Goal: Task Accomplishment & Management: Use online tool/utility

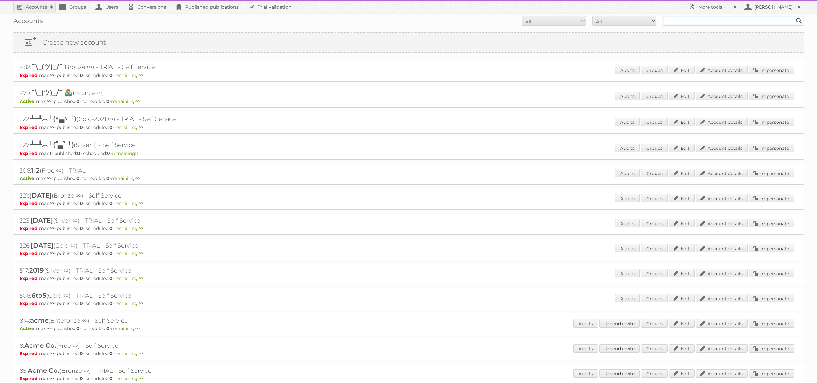
click at [714, 20] on input "text" at bounding box center [733, 21] width 141 height 10
type input "[PERSON_NAME]"
click at [794, 16] on input "Search" at bounding box center [799, 21] width 10 height 10
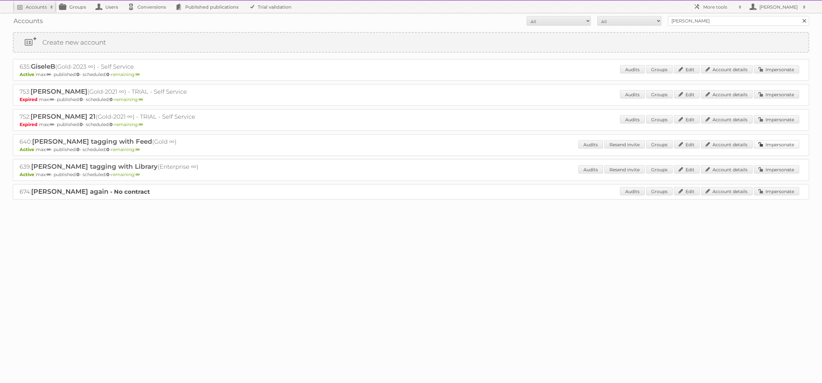
click at [778, 143] on link "Impersonate" at bounding box center [776, 144] width 45 height 8
click at [763, 169] on link "Impersonate" at bounding box center [776, 169] width 45 height 8
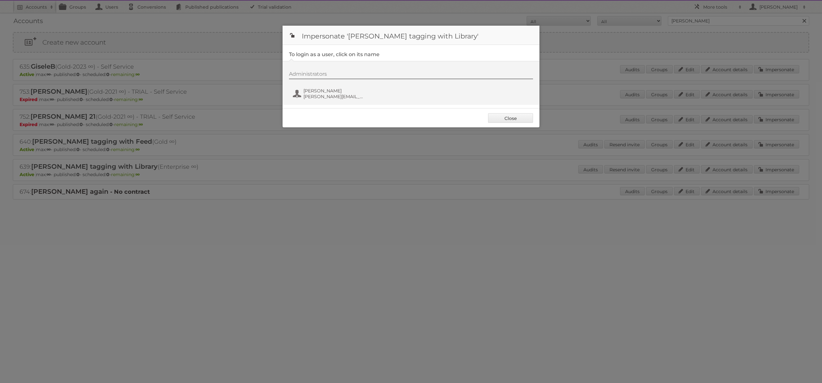
click at [323, 100] on div "Administrators Paolo paolo@publitas.com" at bounding box center [414, 86] width 250 height 31
click at [321, 94] on span "paolo@publitas.com" at bounding box center [334, 97] width 62 height 6
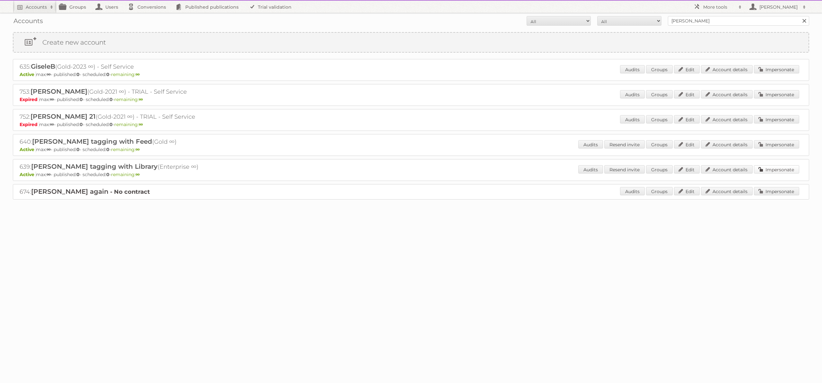
click at [789, 169] on link "Impersonate" at bounding box center [776, 169] width 45 height 8
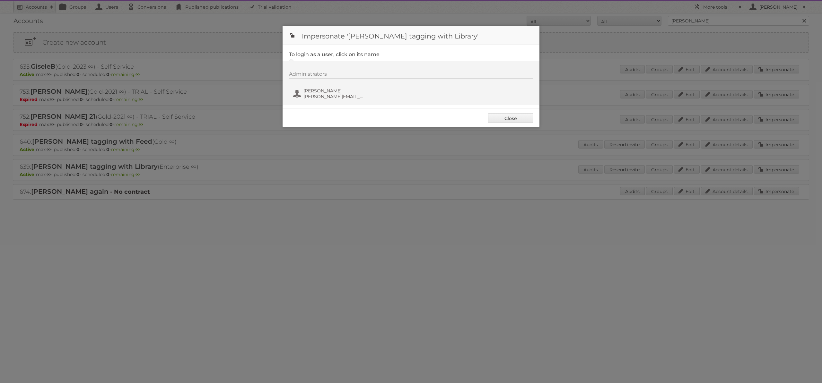
click at [287, 183] on div at bounding box center [411, 191] width 822 height 383
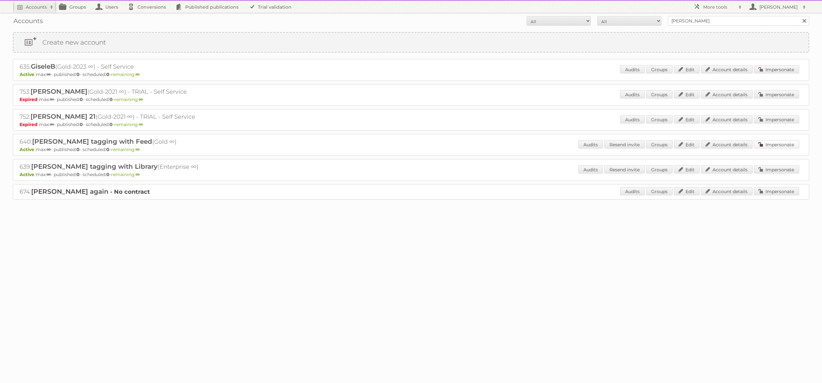
click at [797, 144] on link "Impersonate" at bounding box center [776, 144] width 45 height 8
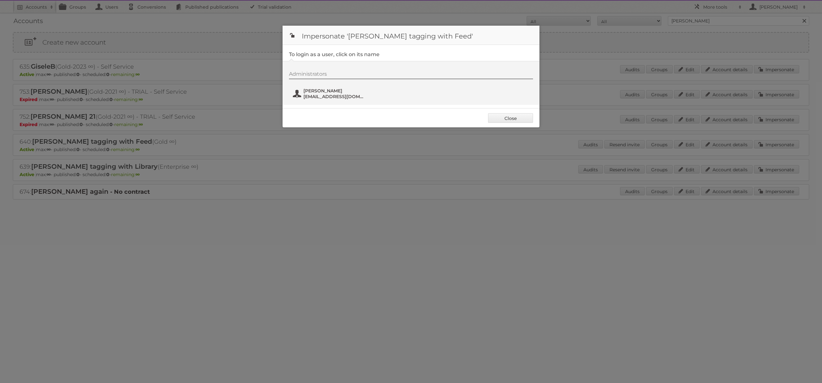
click at [335, 99] on span "paolo2@publitas.com" at bounding box center [334, 97] width 62 height 6
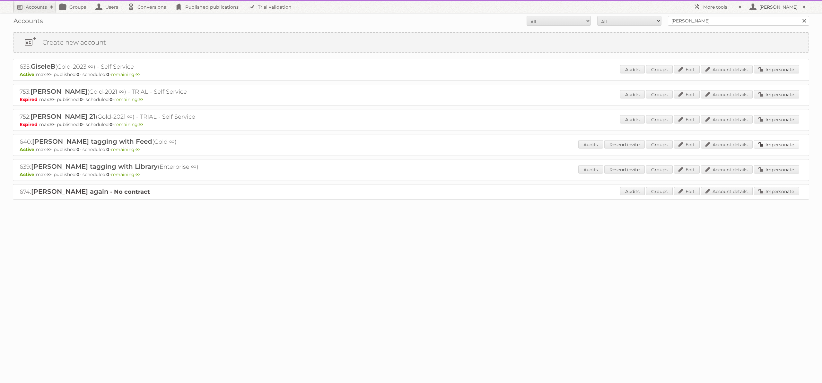
click at [779, 144] on link "Impersonate" at bounding box center [776, 144] width 45 height 8
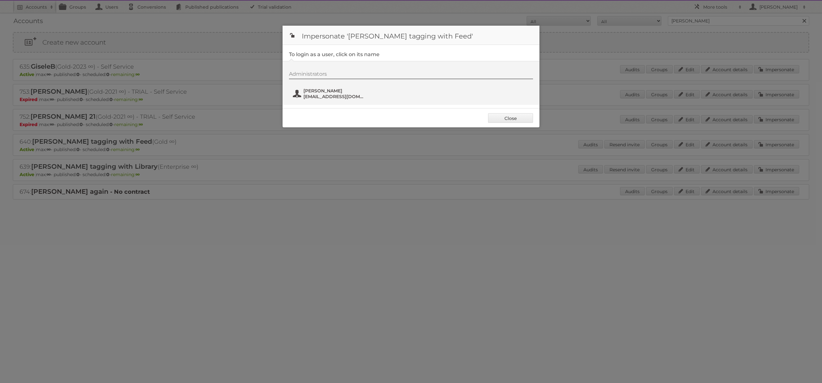
click at [319, 96] on span "paolo2@publitas.com" at bounding box center [334, 97] width 62 height 6
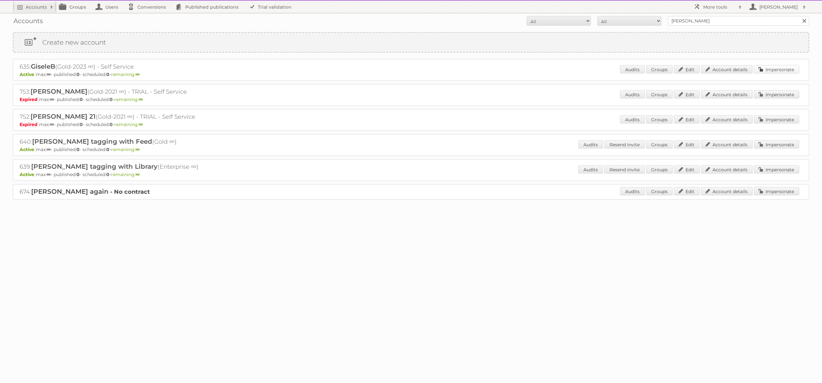
click at [771, 68] on link "Impersonate" at bounding box center [776, 69] width 45 height 8
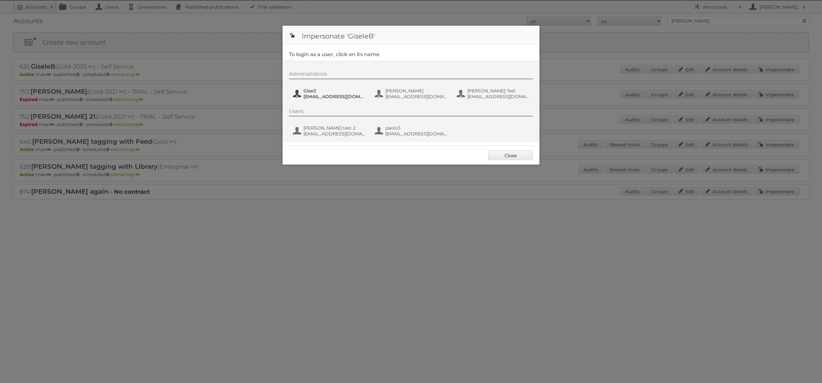
click at [329, 95] on span "gisele+new2@publitas.com" at bounding box center [334, 97] width 62 height 6
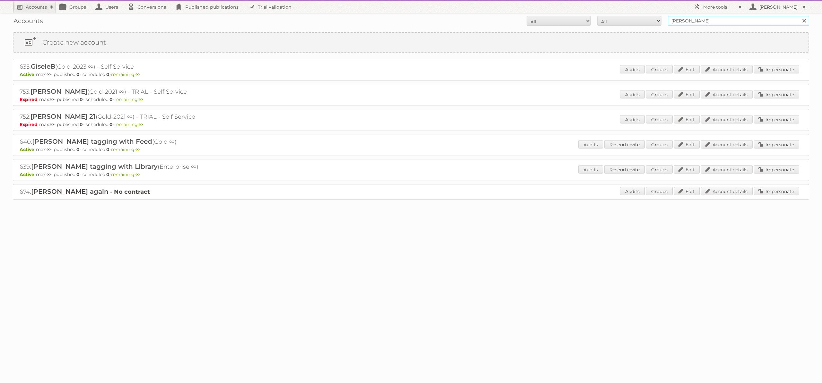
click at [738, 21] on input "paolo" at bounding box center [738, 21] width 141 height 10
type input "gise"
click at [799, 16] on input "Search" at bounding box center [804, 21] width 10 height 10
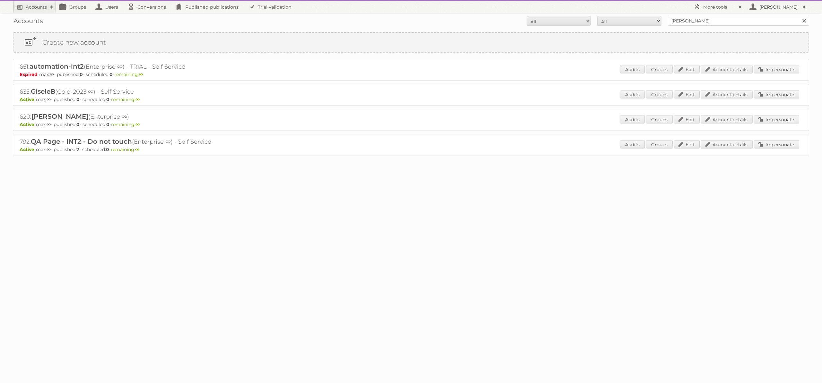
click at [477, 204] on body "Accounts Search Advanced Search Create new account Groups Users Conversions Pub…" at bounding box center [411, 191] width 822 height 383
click at [778, 143] on link "Impersonate" at bounding box center [776, 144] width 45 height 8
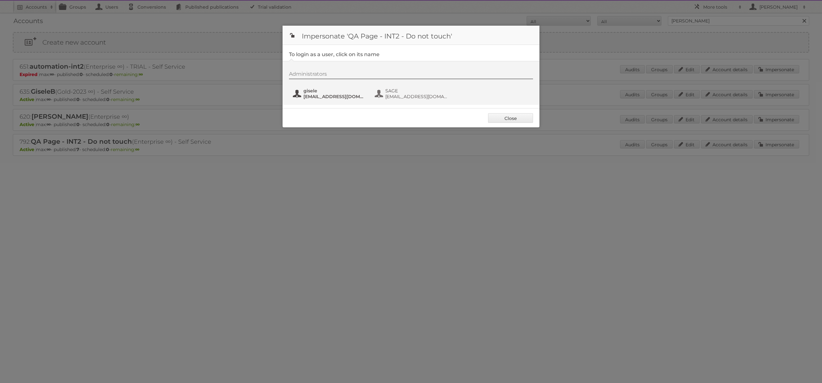
click at [328, 96] on span "gisele+QA2@publitas.com" at bounding box center [334, 97] width 62 height 6
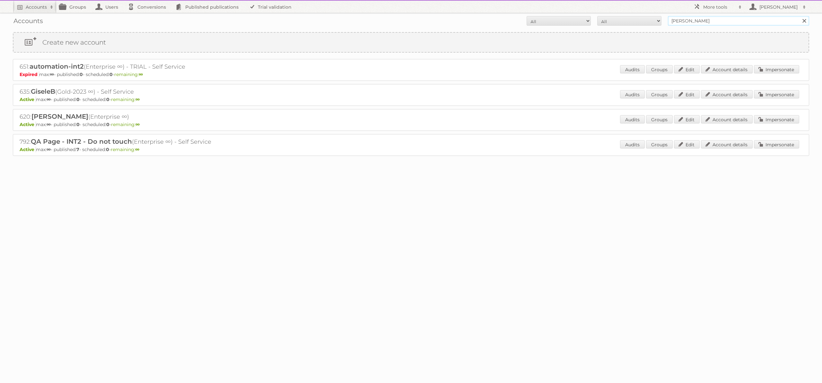
click at [684, 19] on input "gise" at bounding box center [738, 21] width 141 height 10
type input "paolo"
click at [799, 16] on input "Search" at bounding box center [804, 21] width 10 height 10
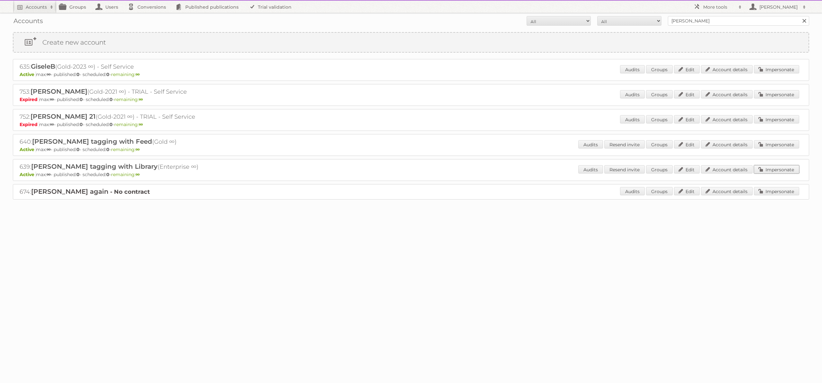
click at [791, 169] on link "Impersonate" at bounding box center [776, 169] width 45 height 8
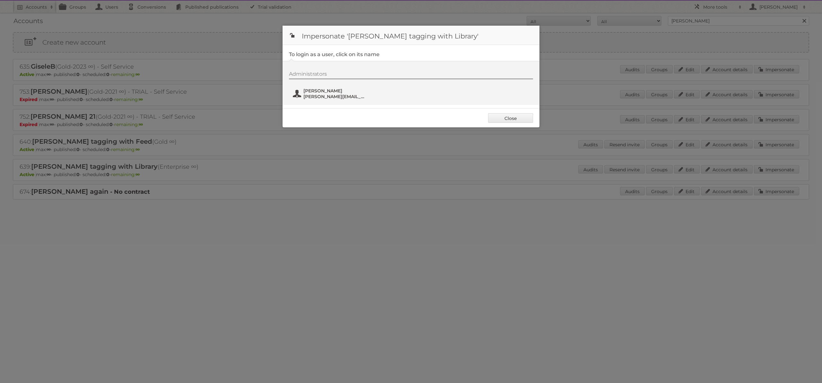
click at [333, 100] on button "Paolo paolo@publitas.com" at bounding box center [329, 93] width 75 height 13
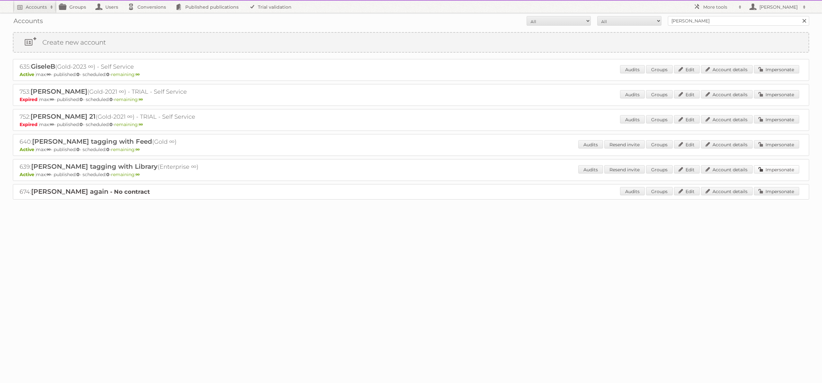
click at [780, 170] on link "Impersonate" at bounding box center [776, 169] width 45 height 8
click at [28, 166] on h2 "639: Paolo SKU tagging with Library (Enterprise ∞)" at bounding box center [132, 167] width 225 height 8
copy h2 "639"
click at [718, 8] on h2 "More tools" at bounding box center [719, 7] width 32 height 6
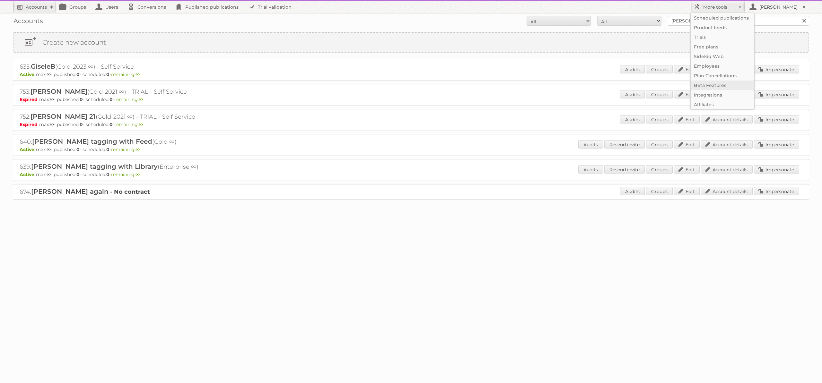
click at [714, 87] on link "Beta Features" at bounding box center [723, 86] width 64 height 10
click at [740, 170] on link "Account details" at bounding box center [727, 169] width 52 height 8
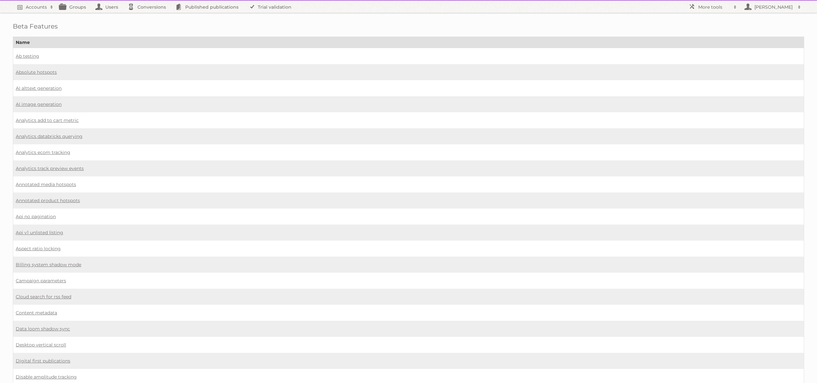
click at [293, 158] on td "Analytics ecom tracking" at bounding box center [408, 152] width 791 height 16
click at [38, 167] on link "Analytics track preview events" at bounding box center [50, 169] width 68 height 6
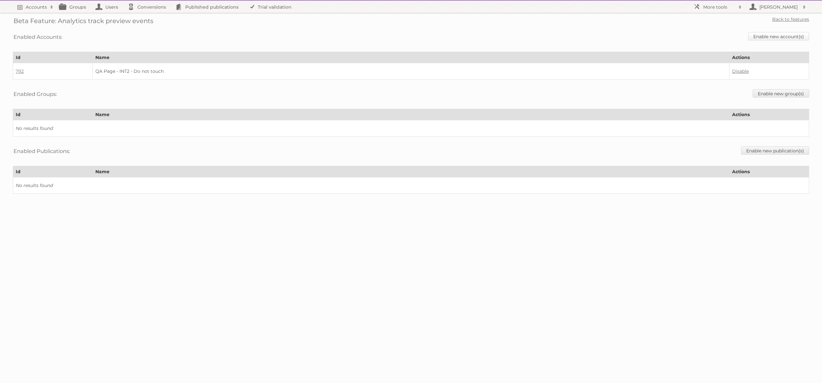
click at [775, 36] on link "Enable new account(s)" at bounding box center [778, 36] width 61 height 8
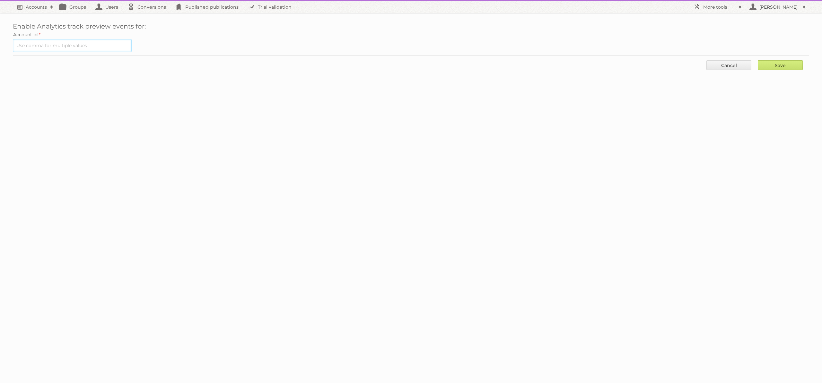
click at [104, 47] on input "text" at bounding box center [72, 45] width 119 height 13
paste input "639"
type input "639"
click at [758, 60] on input "Save" at bounding box center [780, 65] width 45 height 10
type input "..."
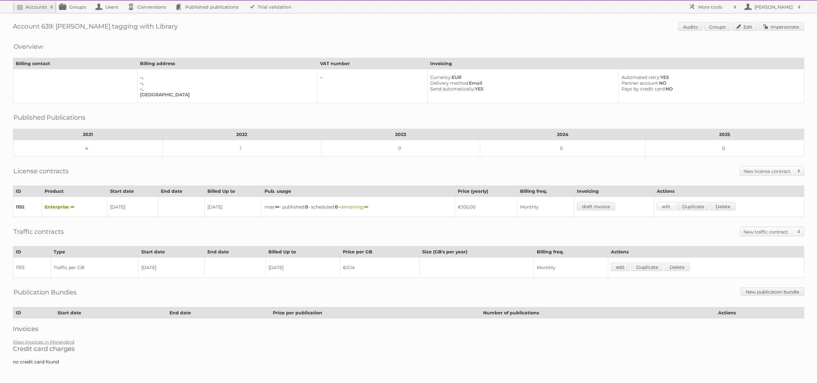
click at [670, 207] on link "edit" at bounding box center [666, 206] width 19 height 8
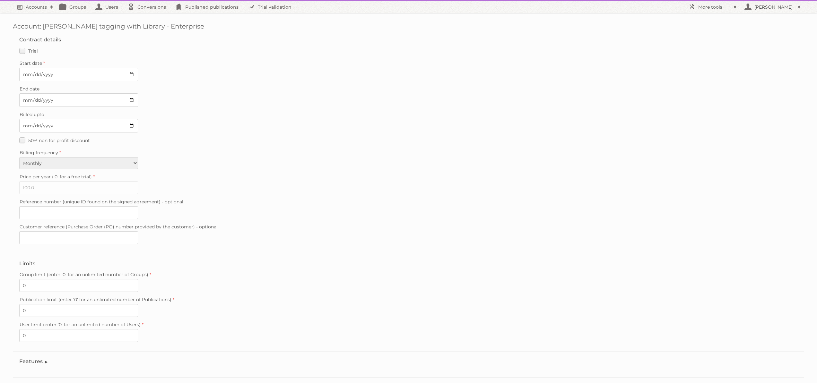
click at [44, 363] on legend "Features" at bounding box center [33, 362] width 29 height 6
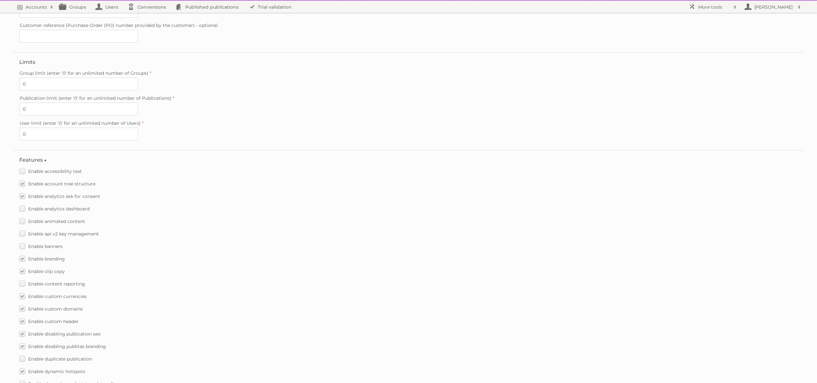
scroll to position [732, 0]
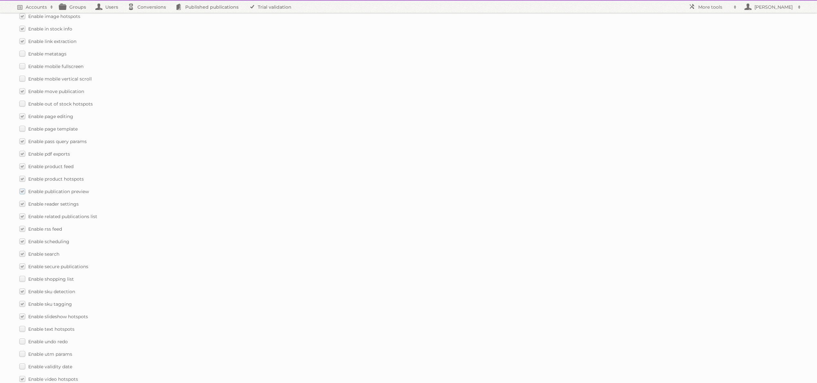
click at [69, 193] on span "Enable publication preview" at bounding box center [58, 192] width 61 height 6
click at [0, 0] on input "Enable publication preview" at bounding box center [0, 0] width 0 height 0
drag, startPoint x: 771, startPoint y: 354, endPoint x: 773, endPoint y: 357, distance: 3.9
click at [771, 354] on input "Save" at bounding box center [775, 358] width 45 height 10
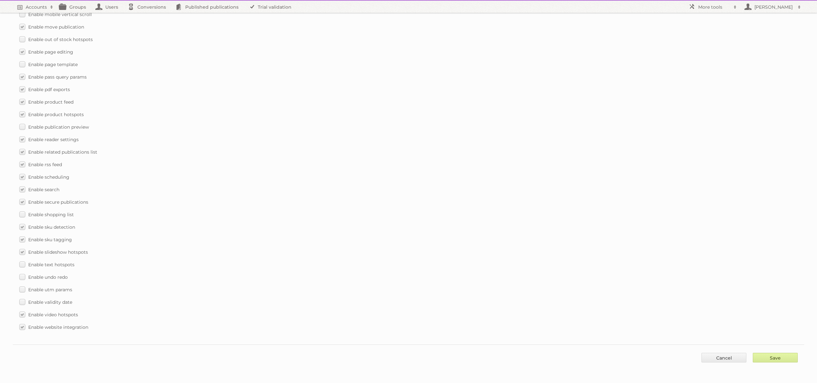
type input "..."
